Goal: Book appointment/travel/reservation

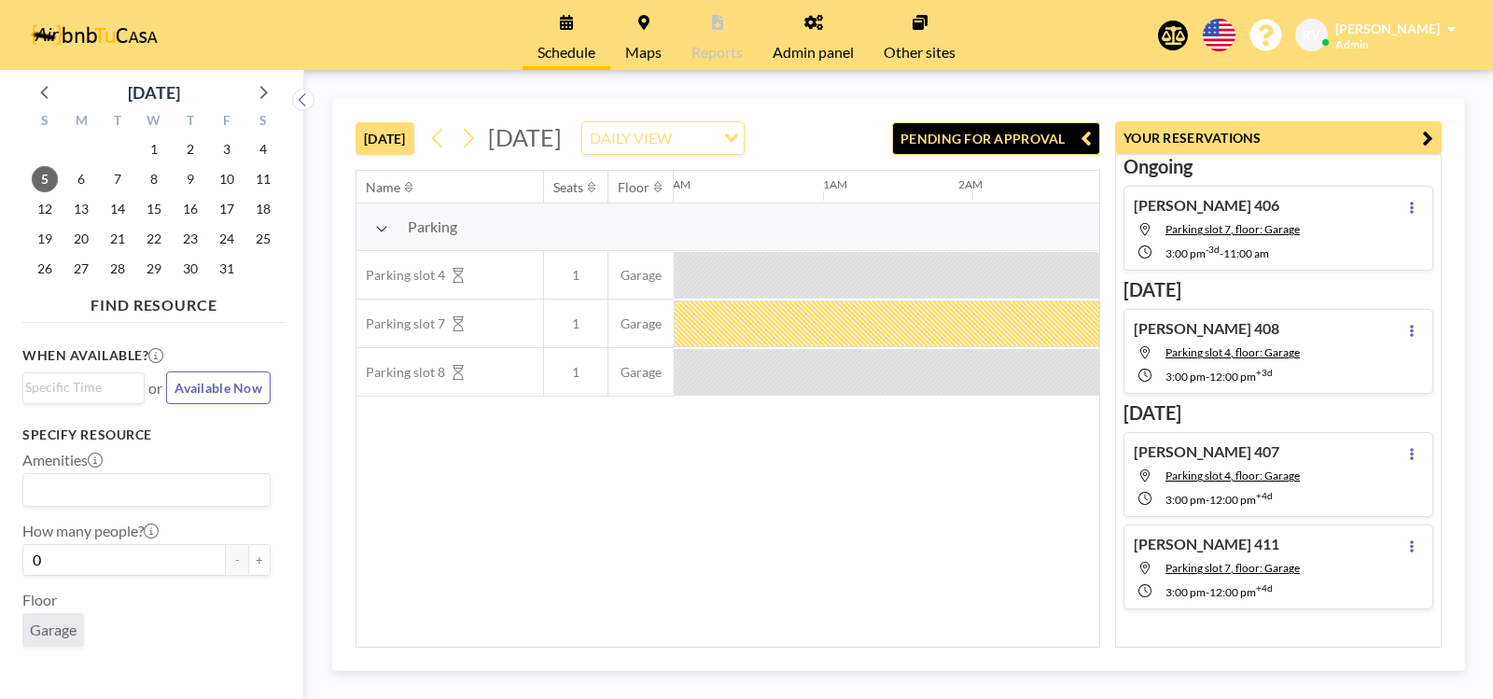
scroll to position [0, 1195]
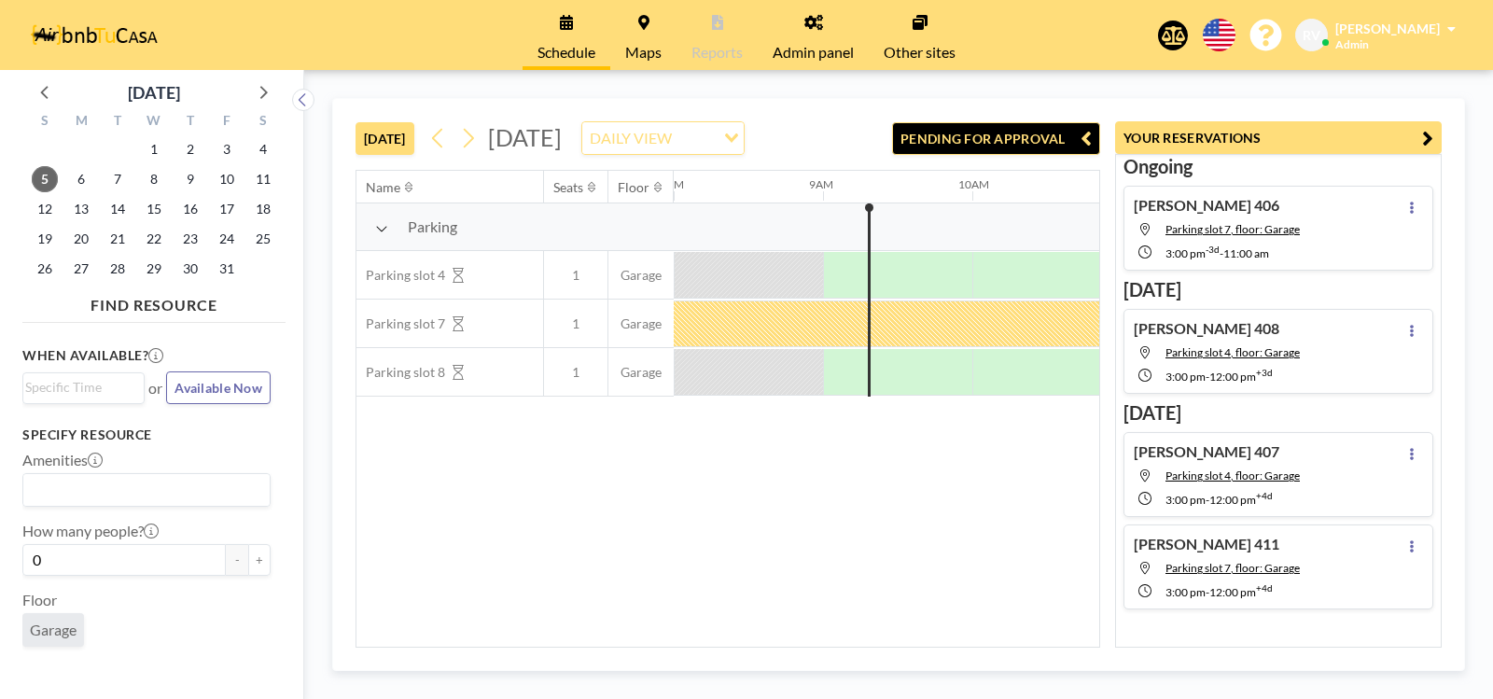
click at [808, 541] on div "Name Seats Floor 12AM 1AM 2AM 3AM 4AM 5AM 6AM 7AM 8AM 9AM 10AM 11AM 12PM 1PM 2P…" at bounding box center [727, 409] width 743 height 476
click at [833, 47] on span "Admin panel" at bounding box center [813, 52] width 81 height 15
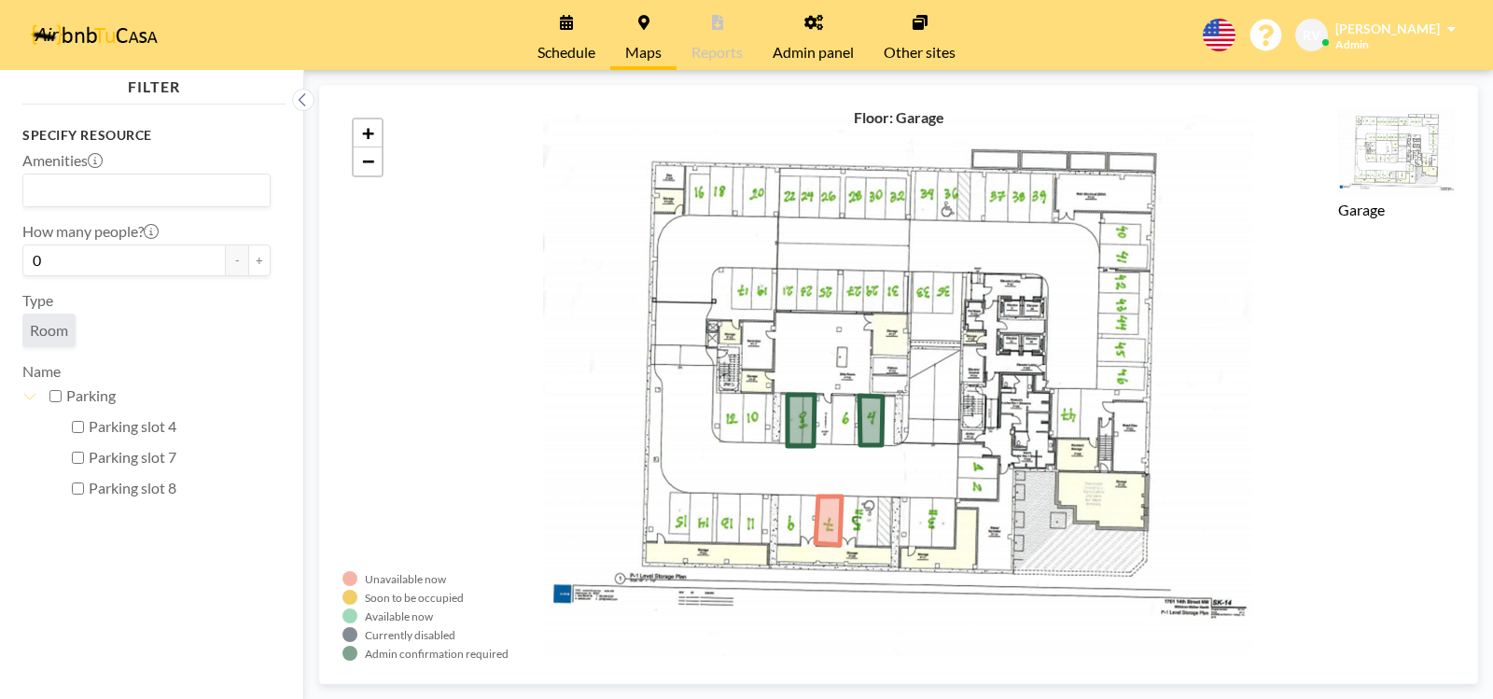
click at [570, 31] on link "Schedule" at bounding box center [567, 35] width 88 height 70
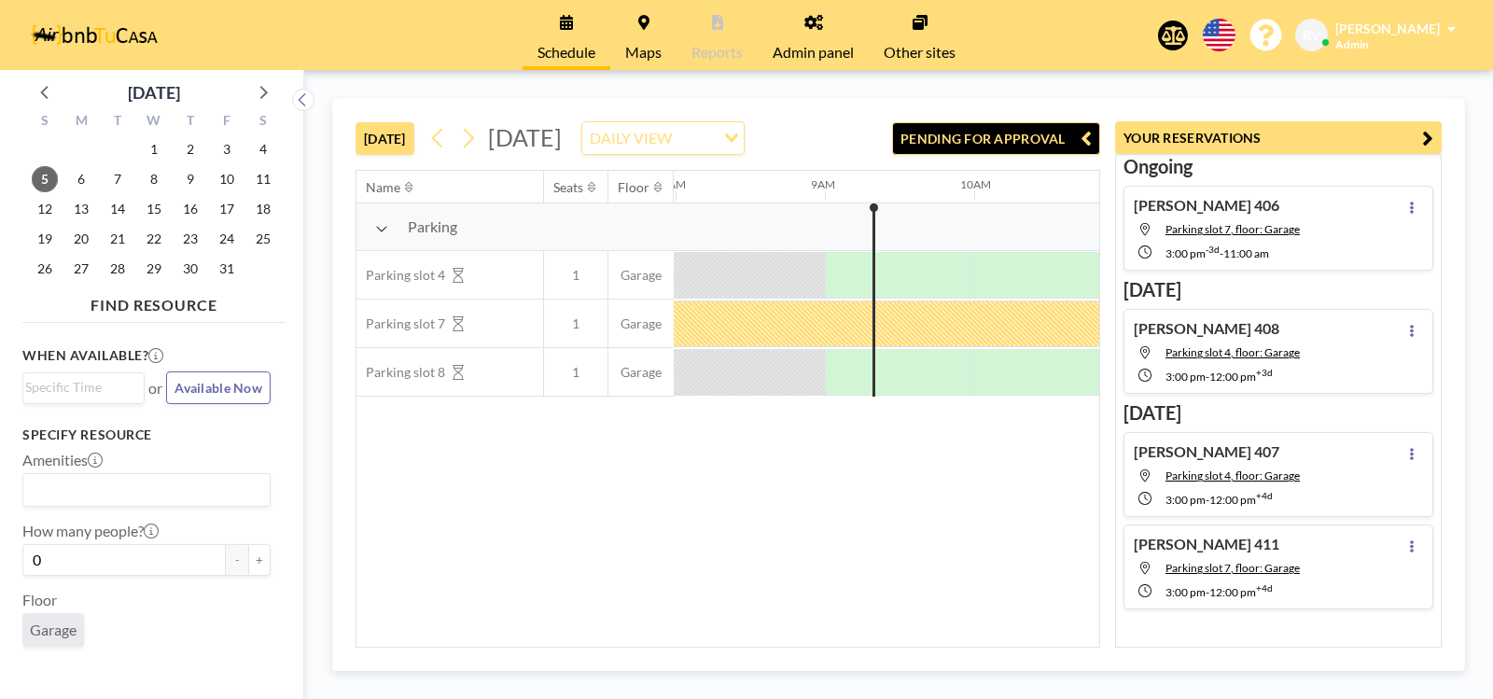
scroll to position [0, 1195]
click at [154, 210] on span "15" at bounding box center [154, 209] width 26 height 26
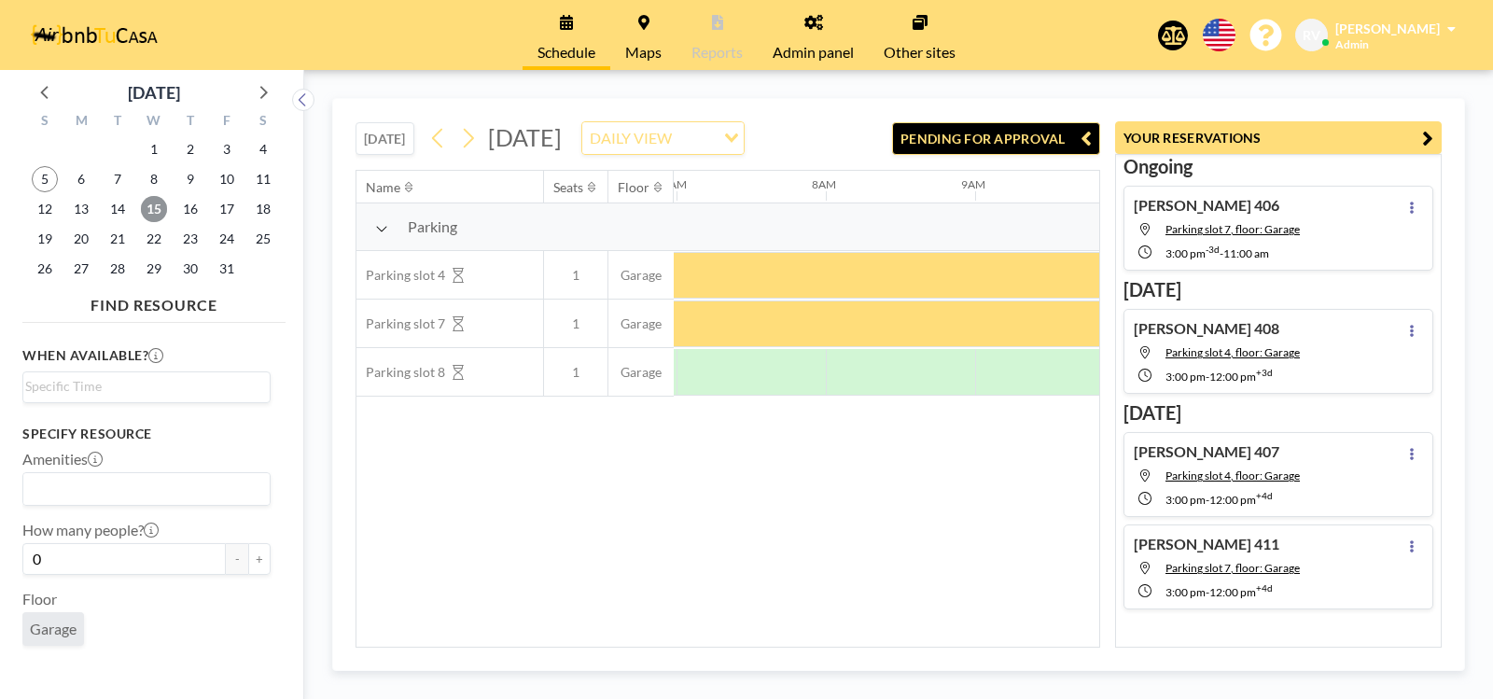
scroll to position [0, 1045]
drag, startPoint x: 1008, startPoint y: 216, endPoint x: 734, endPoint y: 206, distance: 274.5
click at [734, 203] on div "12AM 1AM 2AM 3AM 4AM 5AM 6AM 7AM 8AM 9AM 10AM 11AM 12PM 1PM 2PM 3PM 4PM 5PM 6PM…" at bounding box center [1421, 187] width 3584 height 32
click at [691, 511] on div "Name Seats Floor 12AM 1AM 2AM 3AM 4AM 5AM 6AM 7AM 8AM 9AM 10AM 11AM 12PM 1PM 2P…" at bounding box center [727, 409] width 743 height 476
click at [382, 147] on button "[DATE]" at bounding box center [385, 138] width 59 height 33
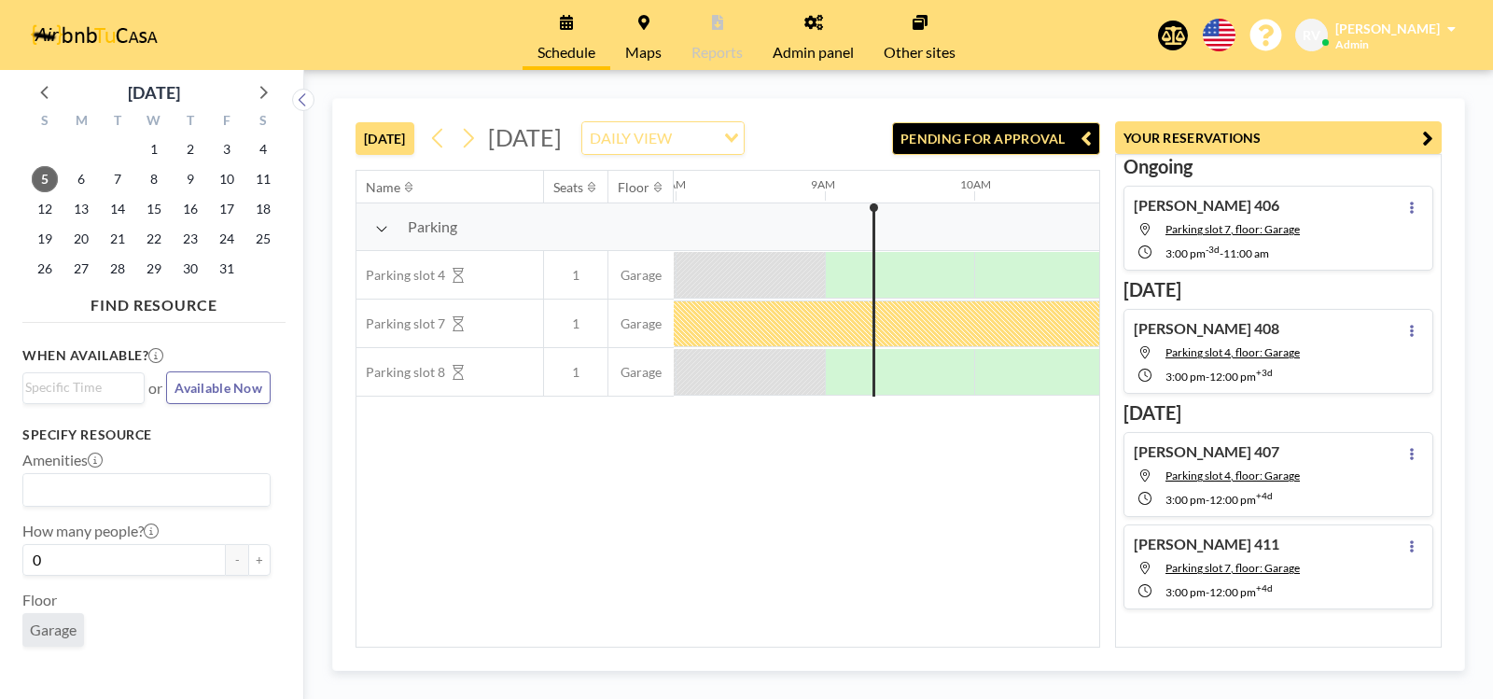
scroll to position [0, 1195]
